Goal: Information Seeking & Learning: Stay updated

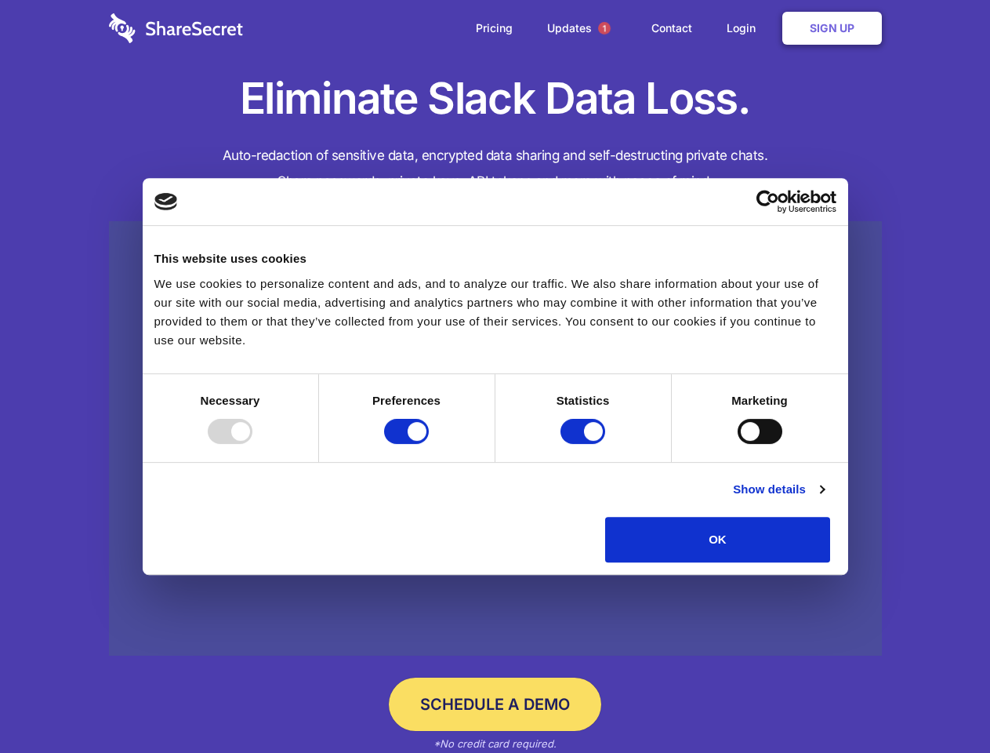
click at [253, 444] on div at bounding box center [230, 431] width 45 height 25
click at [429, 444] on input "Preferences" at bounding box center [406, 431] width 45 height 25
checkbox input "false"
click at [585, 444] on input "Statistics" at bounding box center [583, 431] width 45 height 25
checkbox input "false"
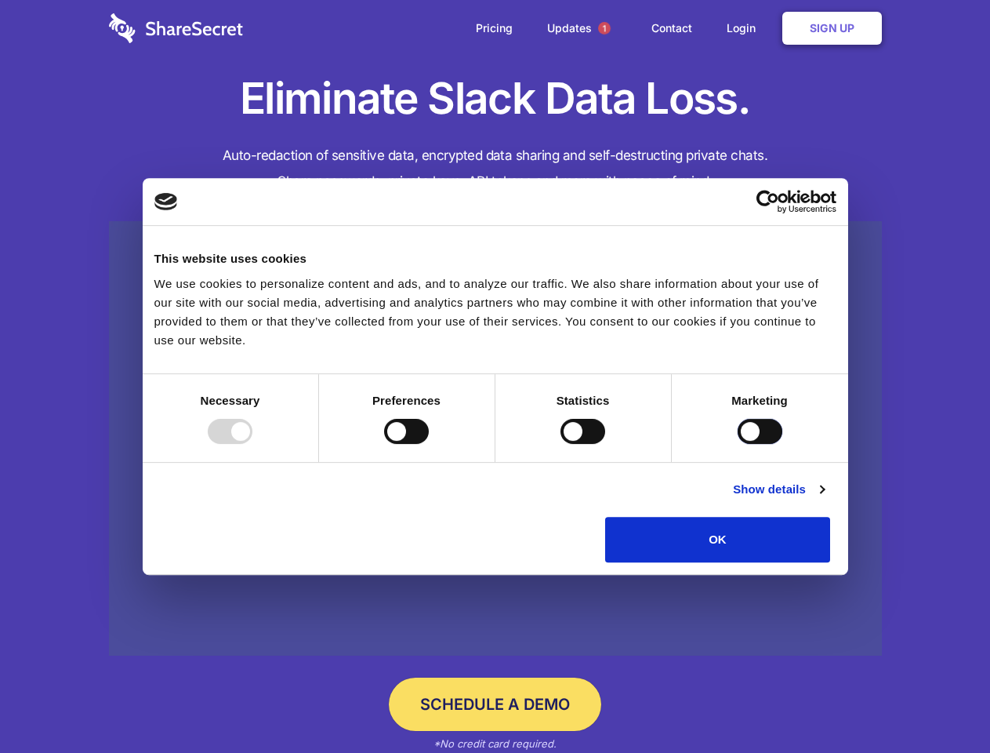
click at [738, 444] on input "Marketing" at bounding box center [760, 431] width 45 height 25
checkbox input "true"
click at [824, 499] on link "Show details" at bounding box center [778, 489] width 91 height 19
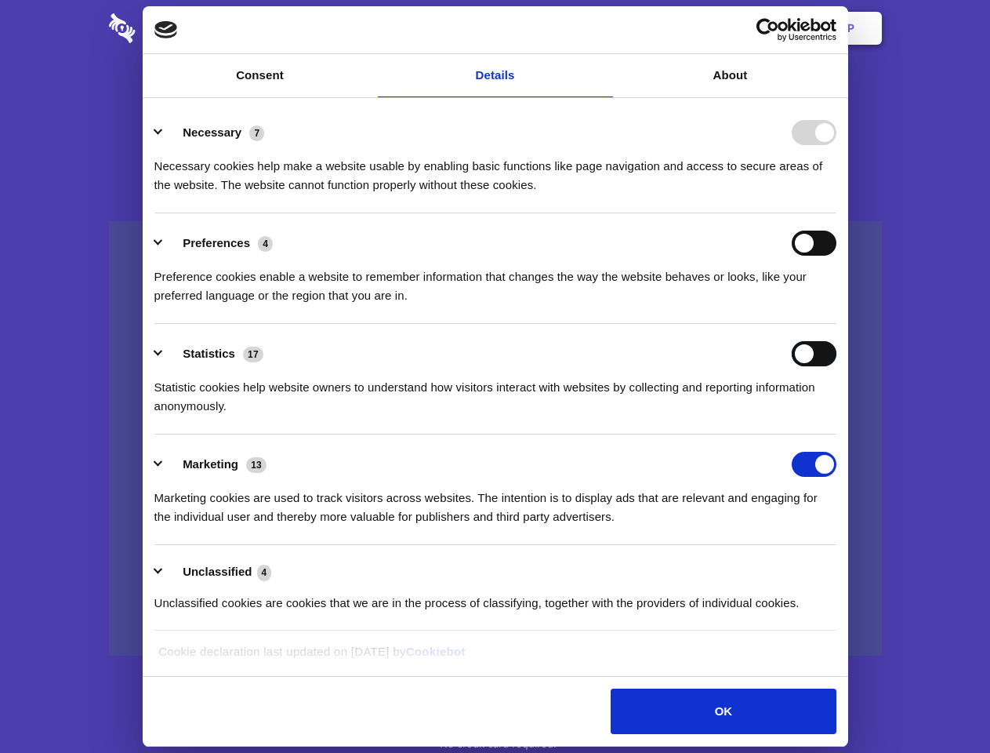
click at [837, 416] on div "Statistics 17 Statistic cookies help website owners to understand how visitors …" at bounding box center [495, 378] width 682 height 74
click at [604, 28] on span "1" at bounding box center [604, 28] width 13 height 13
